Goal: Task Accomplishment & Management: Use online tool/utility

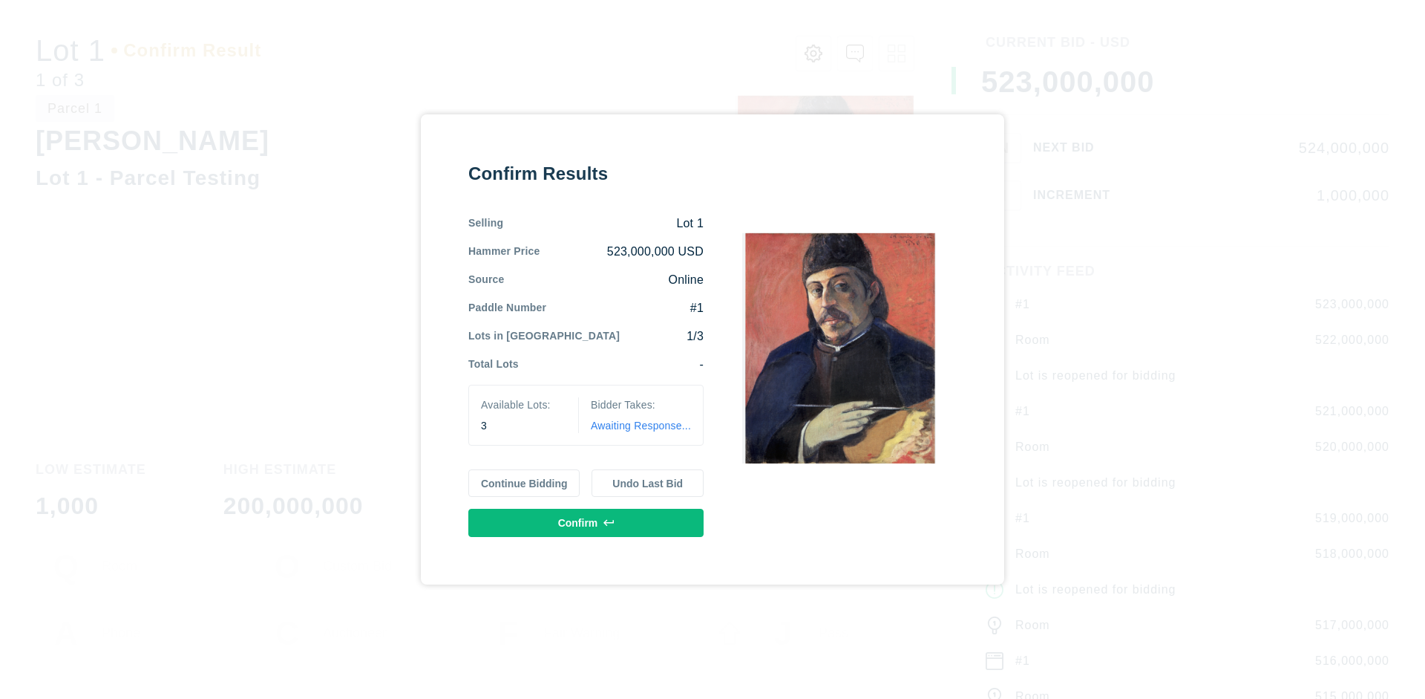
click at [525, 483] on button "Continue Bidding" at bounding box center [524, 483] width 112 height 28
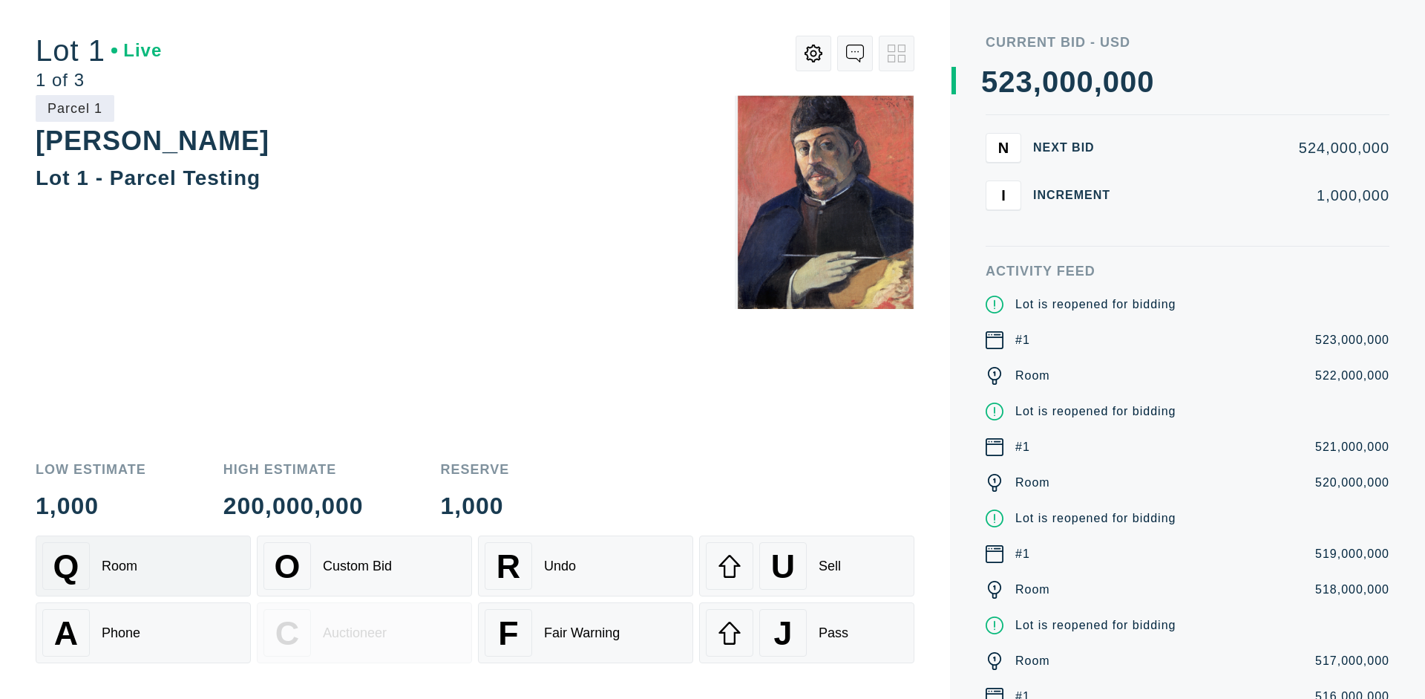
click at [143, 566] on div "Q Room" at bounding box center [143, 566] width 202 height 48
